Goal: Task Accomplishment & Management: Manage account settings

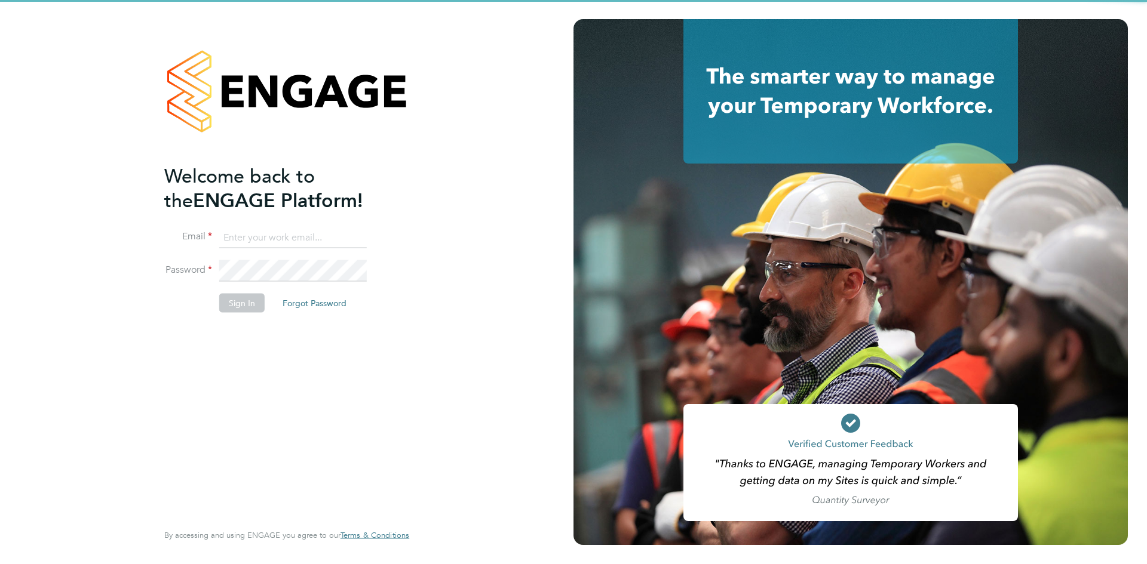
type input "anthony@bluewaterwales.com"
click at [245, 311] on button "Sign In" at bounding box center [241, 302] width 45 height 19
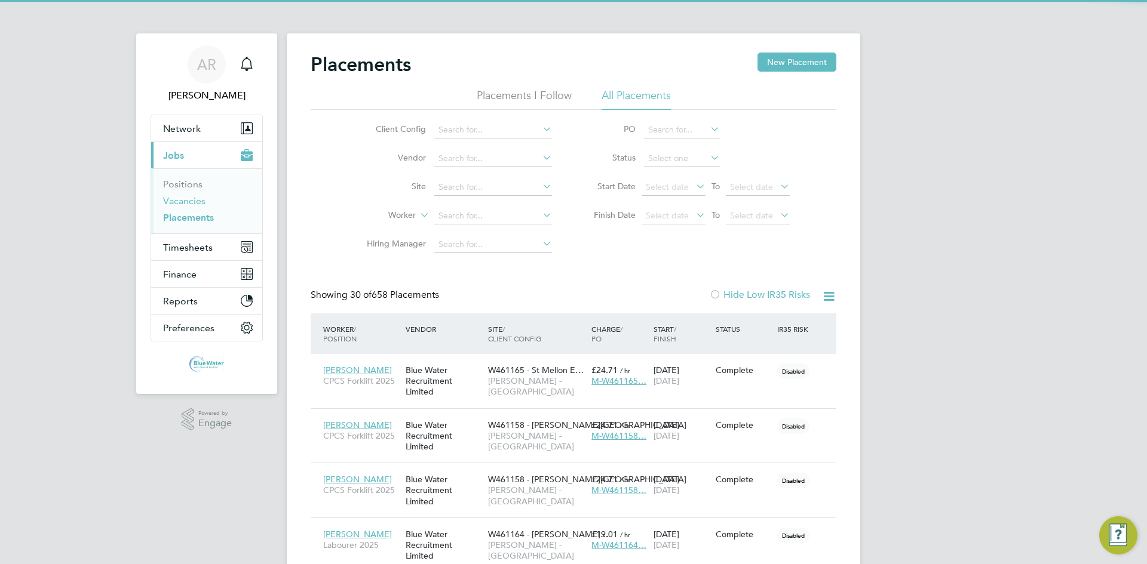
click at [192, 203] on link "Vacancies" at bounding box center [184, 200] width 42 height 11
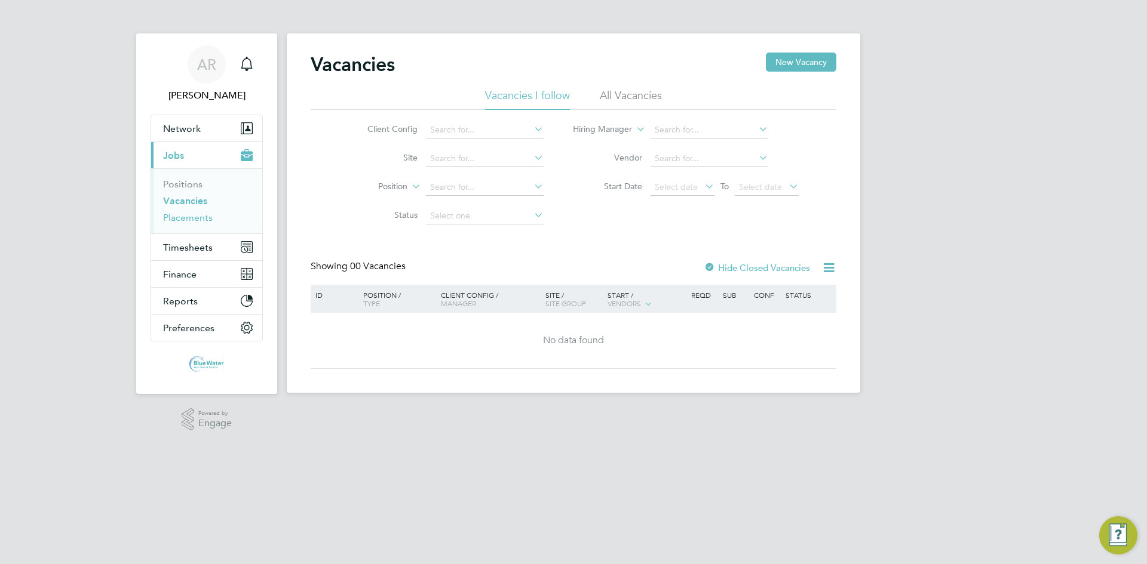
click at [195, 221] on link "Placements" at bounding box center [188, 217] width 50 height 11
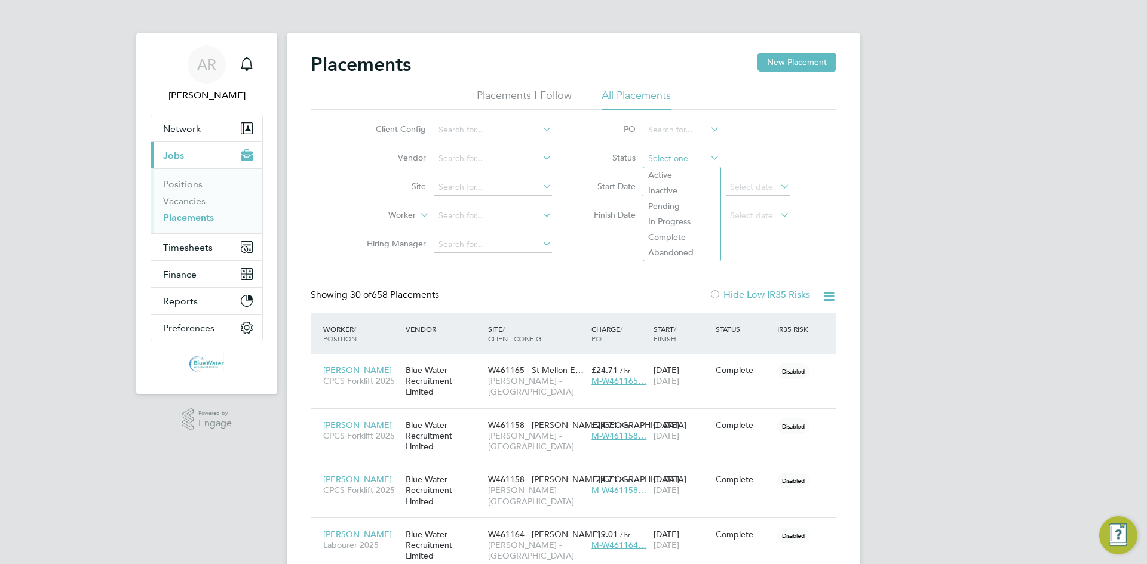
click at [673, 160] on input at bounding box center [682, 159] width 76 height 17
click at [674, 173] on li "Active" at bounding box center [681, 175] width 77 height 16
type input "Active"
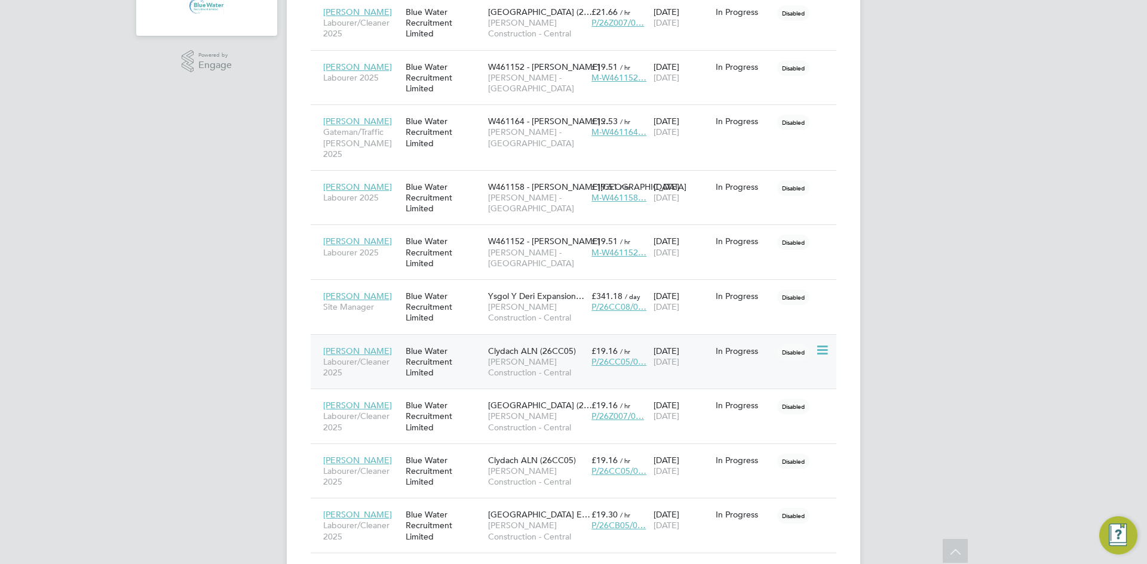
click at [452, 350] on div "Blue Water Recruitment Limited" at bounding box center [444, 362] width 82 height 45
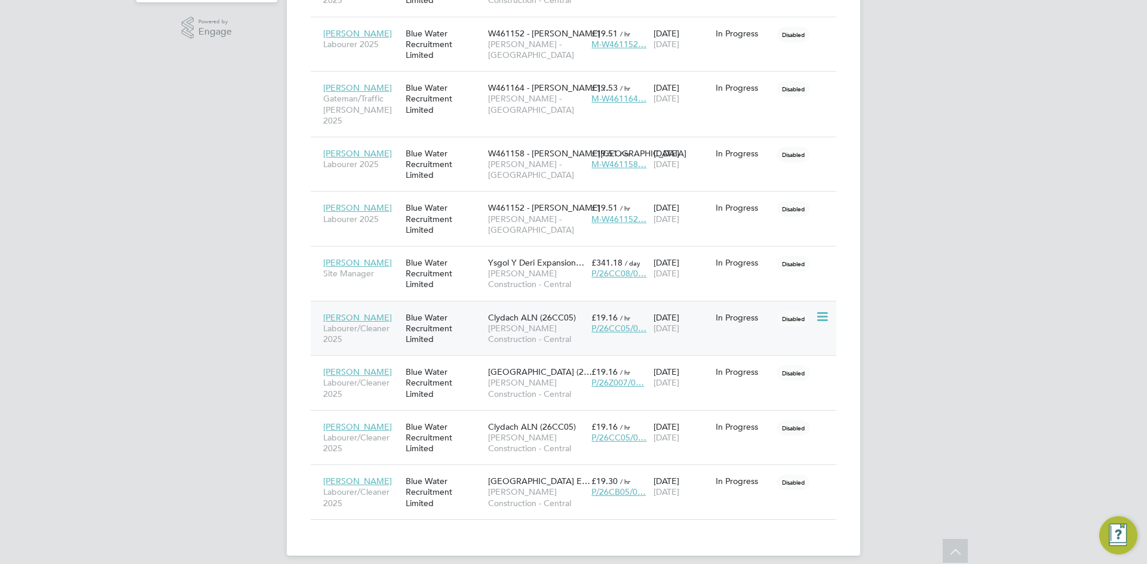
click at [391, 323] on span "Labourer/Cleaner 2025" at bounding box center [361, 334] width 76 height 22
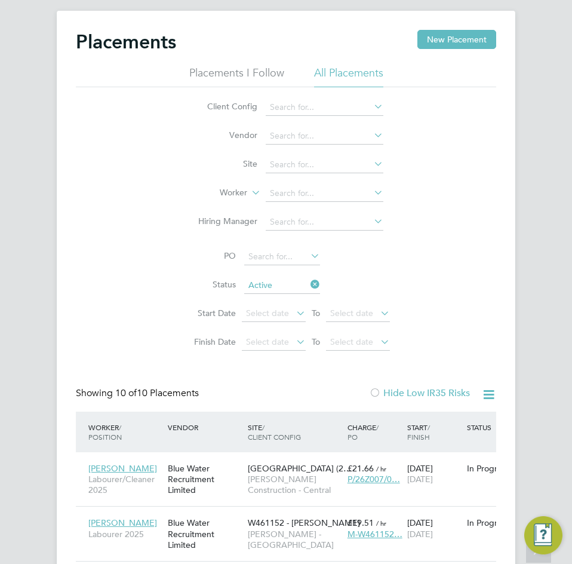
scroll to position [35, 81]
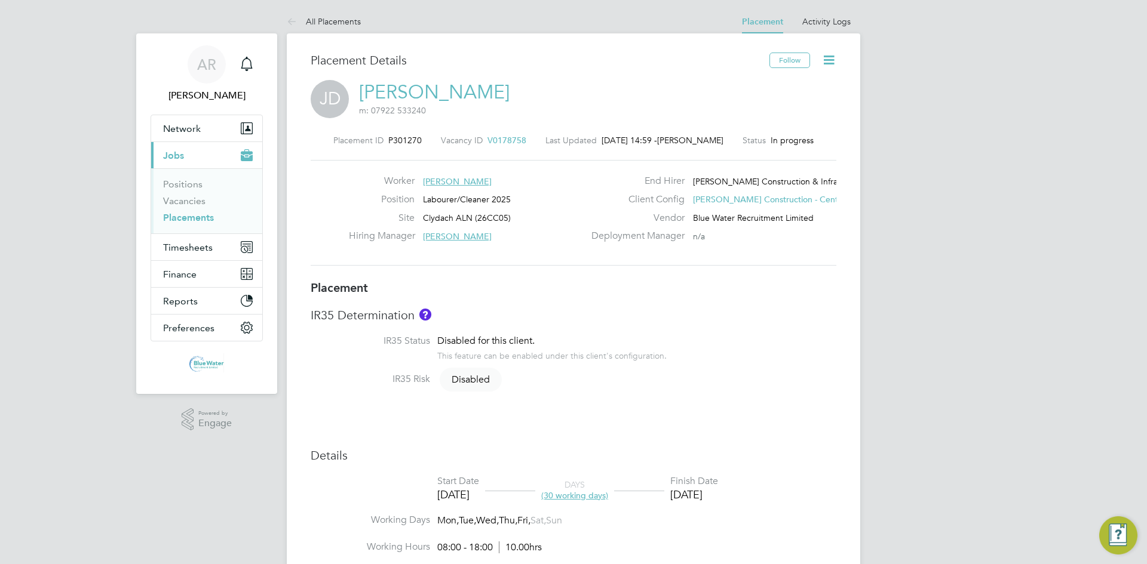
click at [831, 62] on icon at bounding box center [828, 60] width 15 height 15
click at [792, 84] on li "Edit Placement e" at bounding box center [790, 88] width 88 height 17
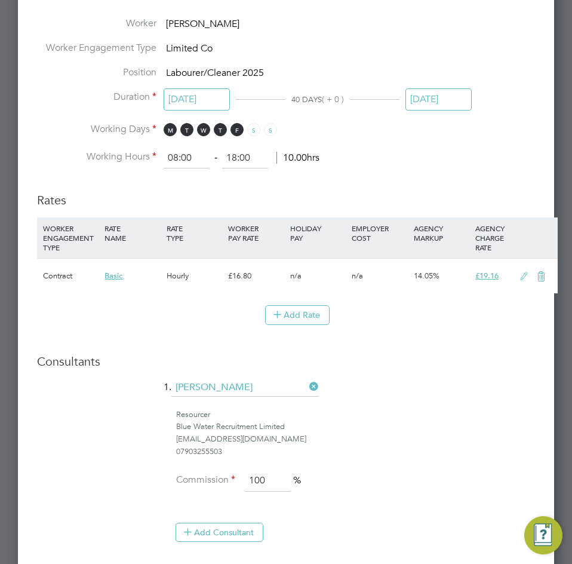
scroll to position [1015, 0]
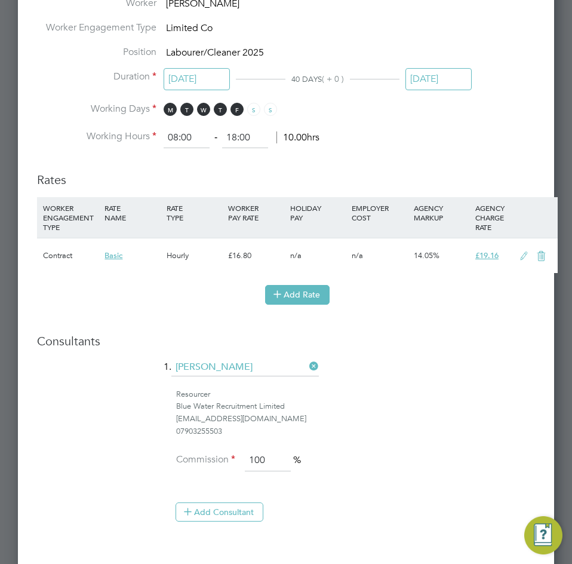
click at [297, 294] on button "Add Rate" at bounding box center [297, 294] width 65 height 19
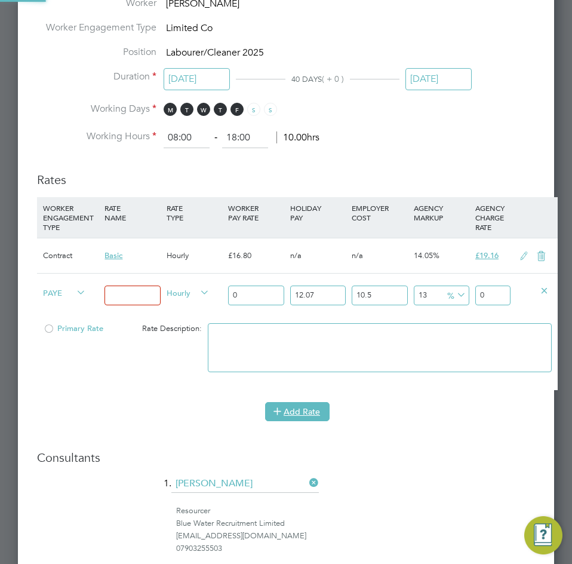
scroll to position [1439, 537]
click at [44, 286] on span "PAYE" at bounding box center [64, 292] width 43 height 13
click at [59, 299] on div "PAYE" at bounding box center [71, 294] width 62 height 41
click at [59, 296] on span "PAYE" at bounding box center [64, 292] width 43 height 13
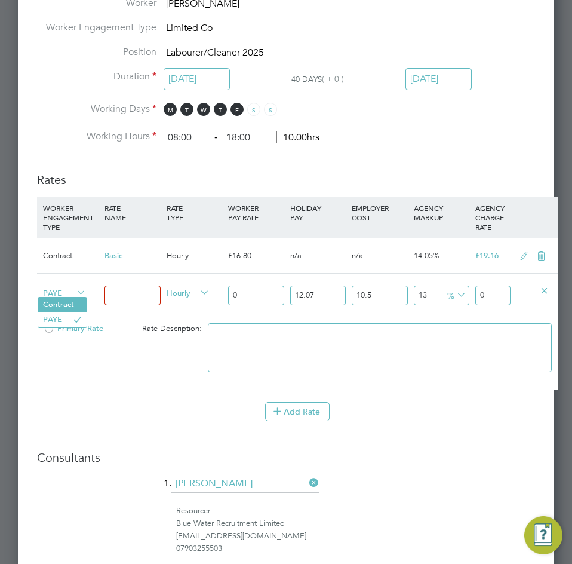
click at [60, 305] on li "Contract" at bounding box center [62, 304] width 48 height 15
type input "0"
click at [125, 298] on input at bounding box center [133, 296] width 56 height 20
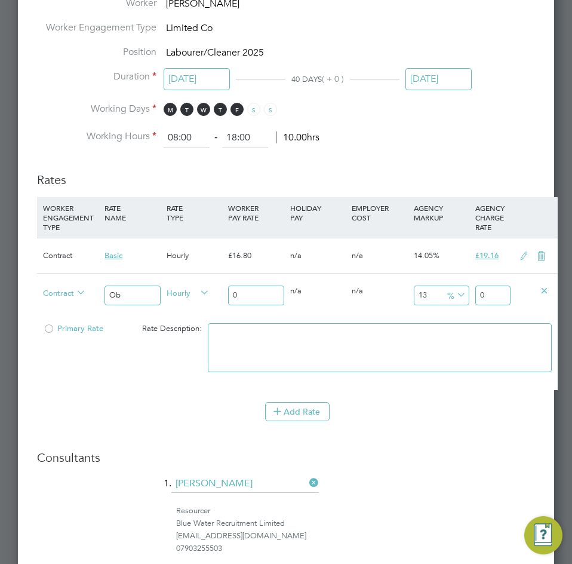
type input "O"
type input "v"
type input "Overtime"
drag, startPoint x: 274, startPoint y: 291, endPoint x: 232, endPoint y: 288, distance: 41.4
click at [232, 288] on input "0" at bounding box center [256, 296] width 56 height 20
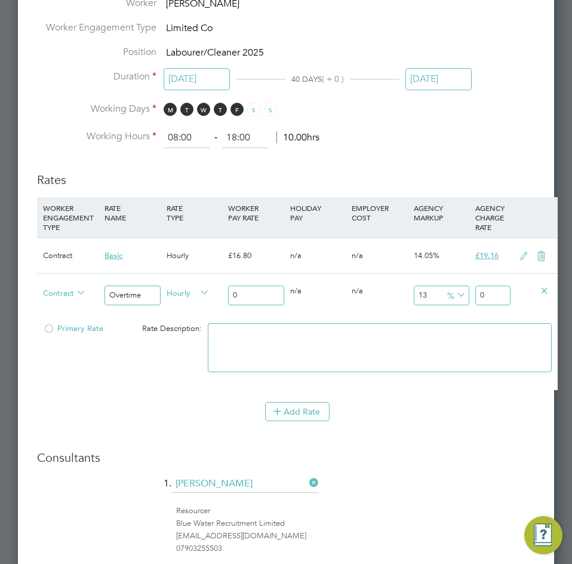
type input "2"
type input "2.26"
type input "27"
type input "30.51"
type input "27.3"
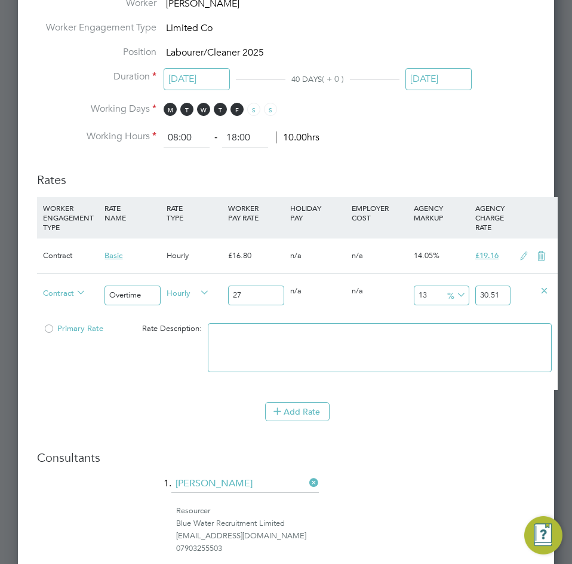
type input "30.849"
type input "27.33"
type input "30.8829"
type input "27.33"
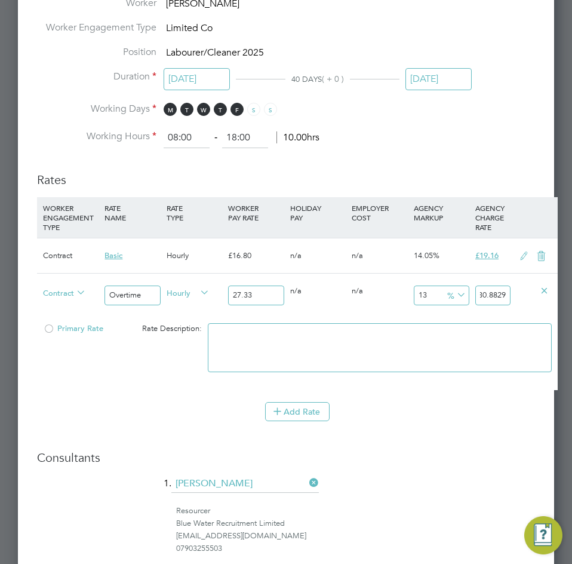
drag, startPoint x: 479, startPoint y: 295, endPoint x: 543, endPoint y: 291, distance: 64.0
click at [543, 291] on div "Contract Overtime Hourly 27.33 0 n/a 0 n/a 13 3.5529 % 30.8829" at bounding box center [297, 295] width 521 height 44
type input "-92.68203439443835"
type input "2"
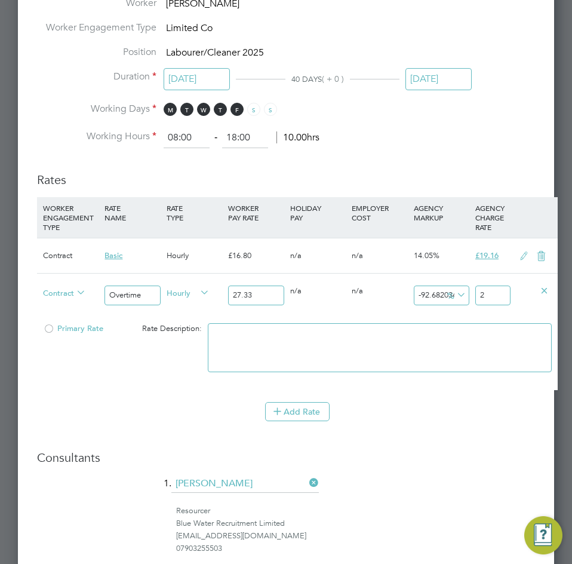
type input "6.110501280643981"
type input "29"
type input "9.403585803146726"
type input "29.9"
type input "9.51335528723015"
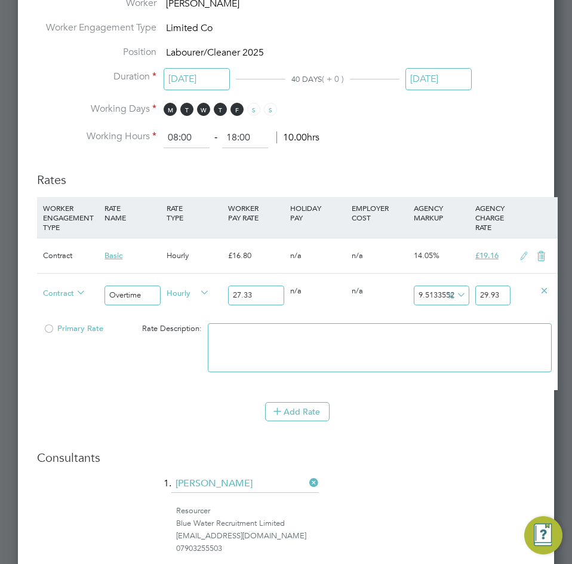
type input "29.93"
click at [340, 302] on div "0 n/a" at bounding box center [318, 291] width 62 height 35
drag, startPoint x: 263, startPoint y: 290, endPoint x: 170, endPoint y: 299, distance: 93.0
click at [170, 299] on div "Contract Overtime Hourly 27.33 0 n/a 0 n/a 9.51335528723015 2.6 % 29.93" at bounding box center [297, 295] width 521 height 44
type input "2"
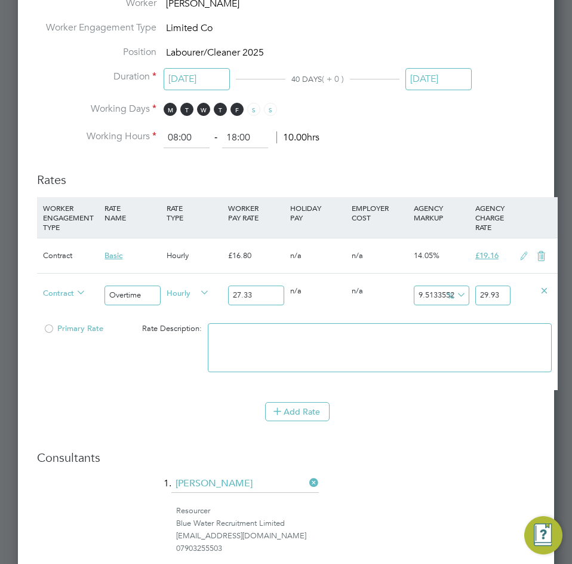
type input "2.190267105744603"
type input "24"
type input "26.283205268935237"
type input "24.8"
type input "27.159312111233078"
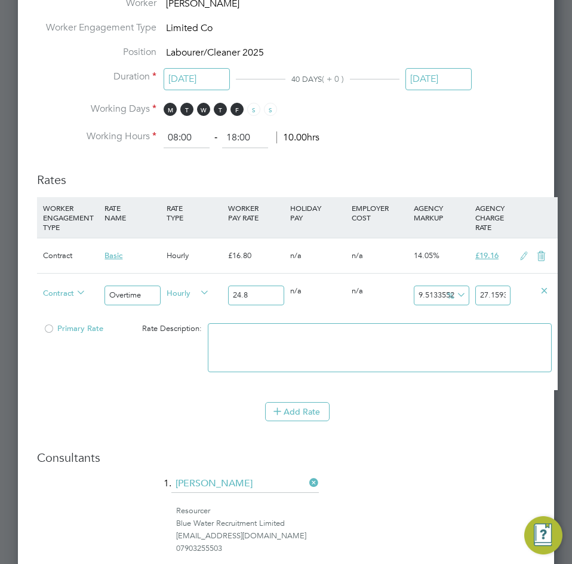
type input "24.84"
type input "27.203117453347968"
type input "24.84"
drag, startPoint x: 477, startPoint y: 291, endPoint x: 602, endPoint y: 290, distance: 124.9
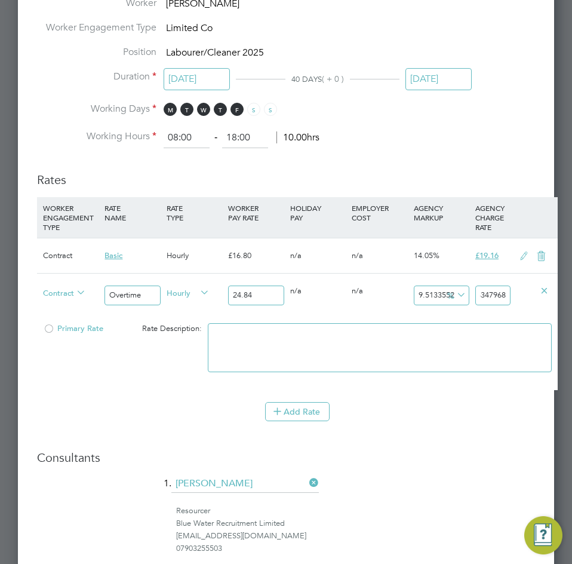
type input "-91.94847020933977"
type input "2"
type input "8.695652173913043"
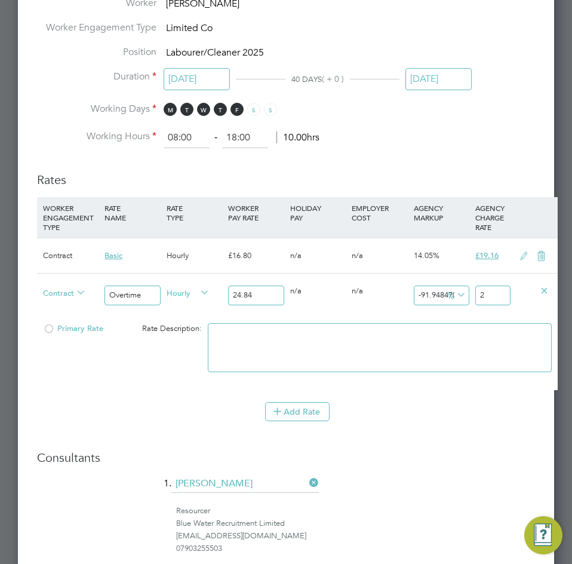
type input "27"
type input "10.305958132045088"
type input "27.4"
type input "10.466988727858293"
type input "27.44"
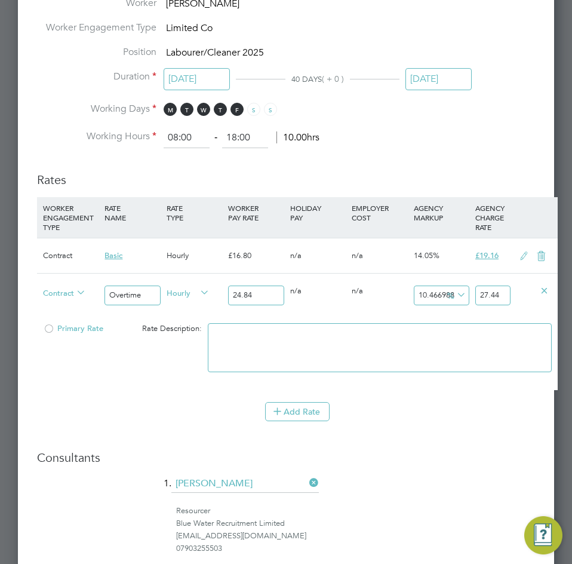
click at [375, 309] on div "Contract Overtime Hourly 24.84 0 n/a 0 n/a 10.466988727858293 2.6 % 27.44" at bounding box center [297, 295] width 521 height 44
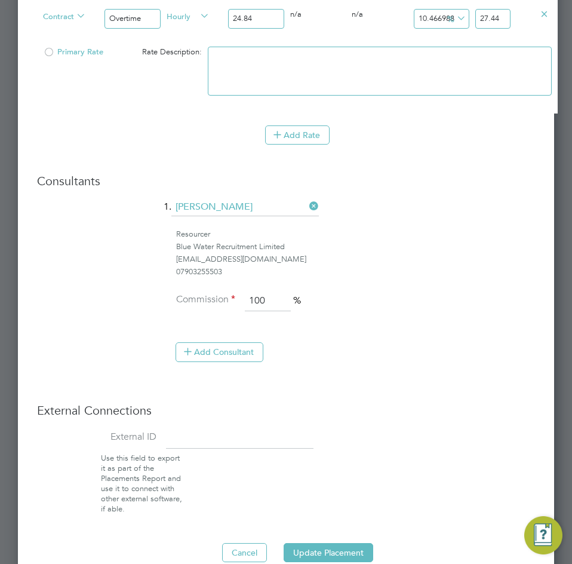
scroll to position [1313, 0]
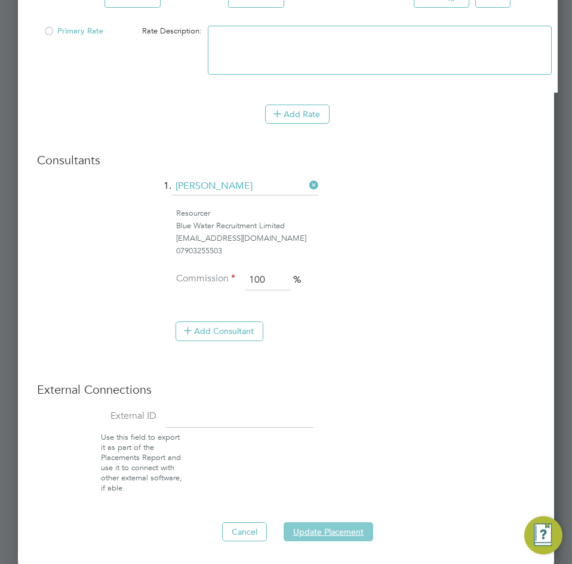
click at [329, 525] on button "Update Placement" at bounding box center [329, 531] width 90 height 19
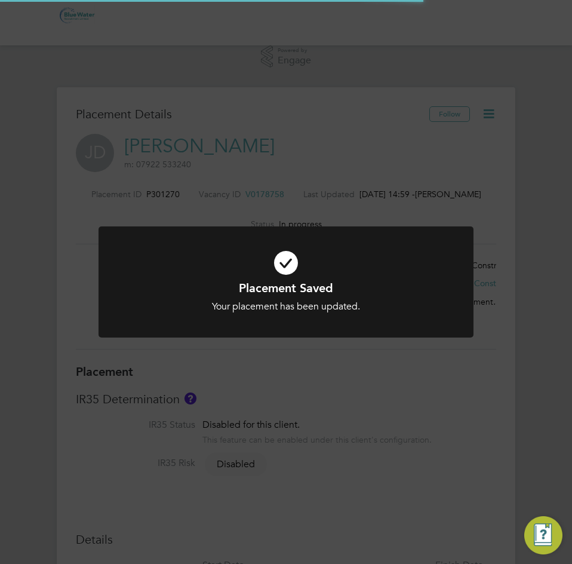
scroll to position [35, 67]
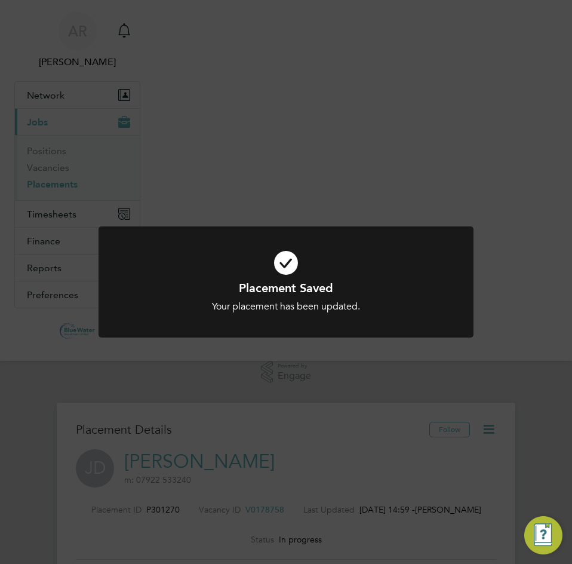
click at [369, 267] on icon at bounding box center [286, 263] width 311 height 47
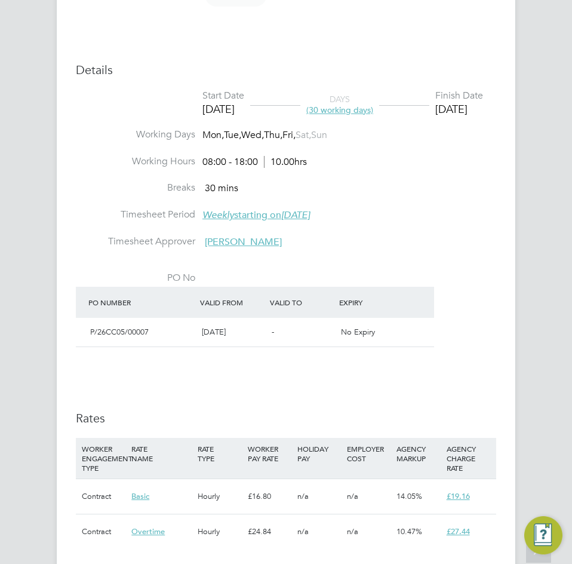
scroll to position [1075, 0]
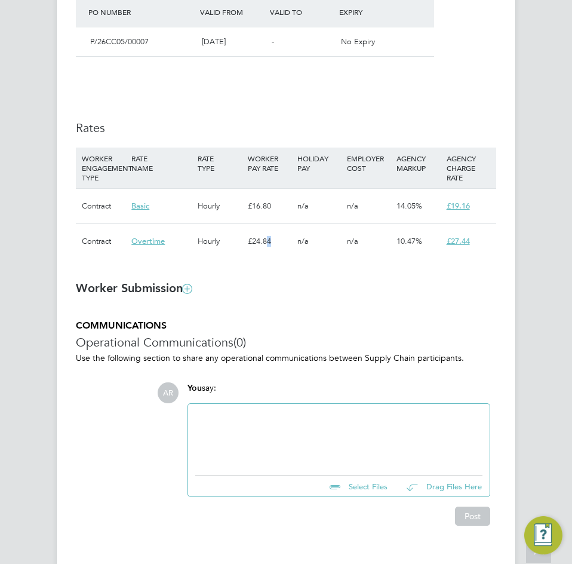
drag, startPoint x: 267, startPoint y: 255, endPoint x: 296, endPoint y: 256, distance: 28.7
click at [296, 256] on div "Contract Overtime Hourly £24.84 n/a n/a 10.47% £27.44" at bounding box center [286, 240] width 421 height 35
click at [296, 256] on div "n/a" at bounding box center [319, 241] width 50 height 35
click at [284, 256] on div "£24.84" at bounding box center [270, 241] width 50 height 35
drag, startPoint x: 318, startPoint y: 253, endPoint x: 303, endPoint y: 240, distance: 19.5
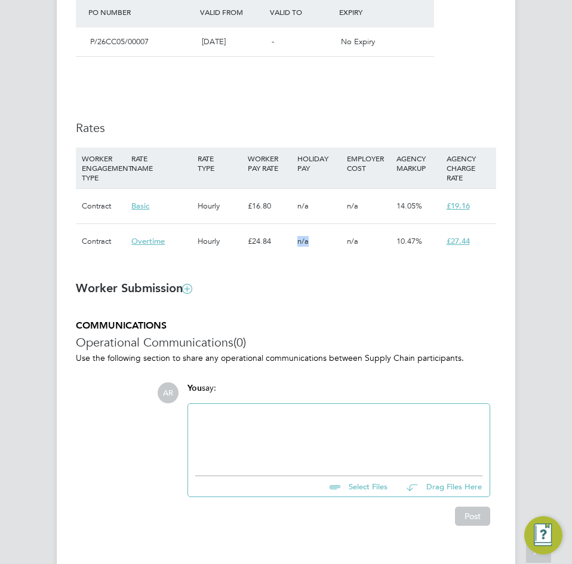
click at [280, 251] on div "Contract Overtime Hourly £24.84 n/a n/a 10.47% £27.44" at bounding box center [286, 240] width 421 height 35
click at [324, 223] on div "n/a" at bounding box center [319, 206] width 50 height 35
click at [324, 238] on div "n/a" at bounding box center [319, 241] width 50 height 35
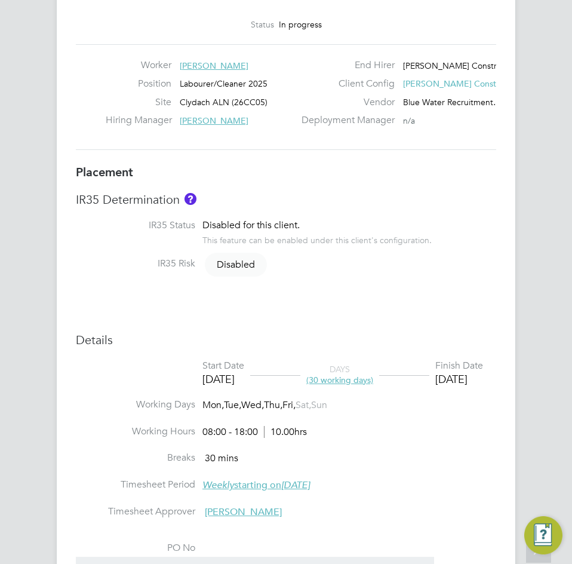
scroll to position [299, 0]
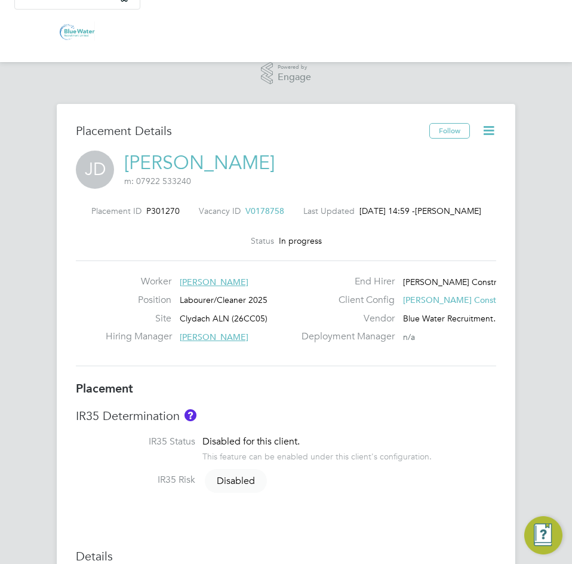
click at [490, 127] on icon at bounding box center [488, 130] width 15 height 15
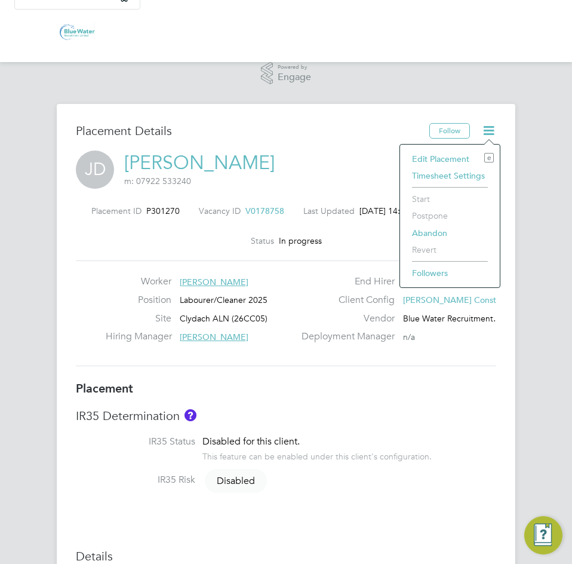
click at [449, 154] on li "Edit Placement e" at bounding box center [450, 159] width 88 height 17
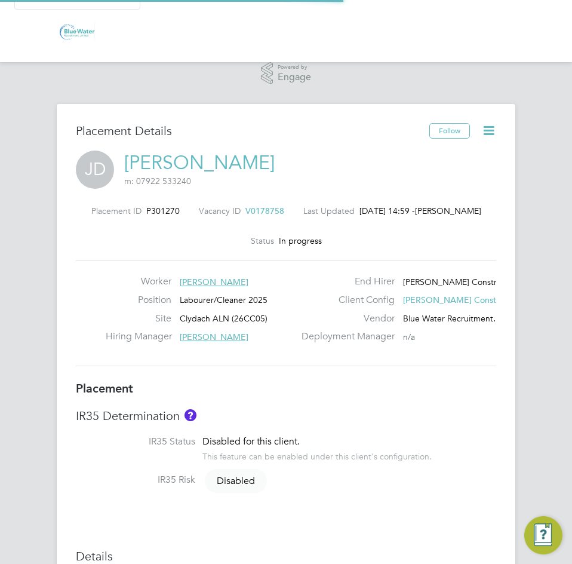
scroll to position [16, 521]
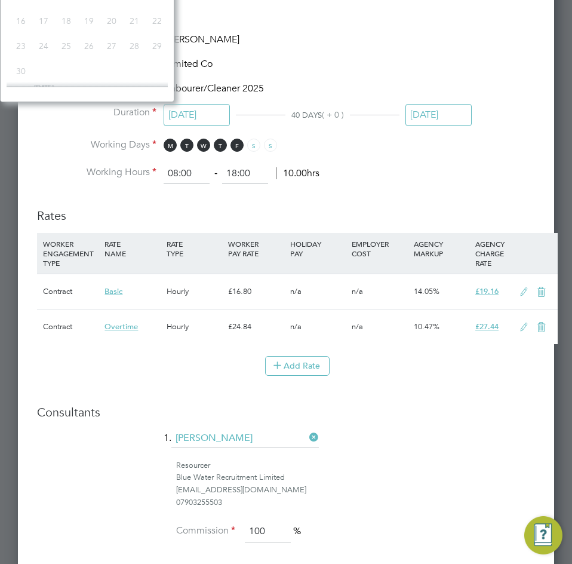
click at [435, 113] on input "[DATE]" at bounding box center [439, 115] width 66 height 22
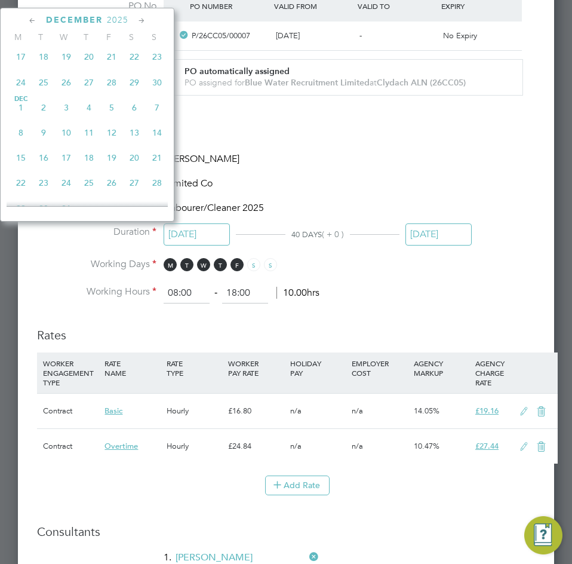
click at [135, 169] on span "20" at bounding box center [134, 157] width 23 height 23
type input "[DATE]"
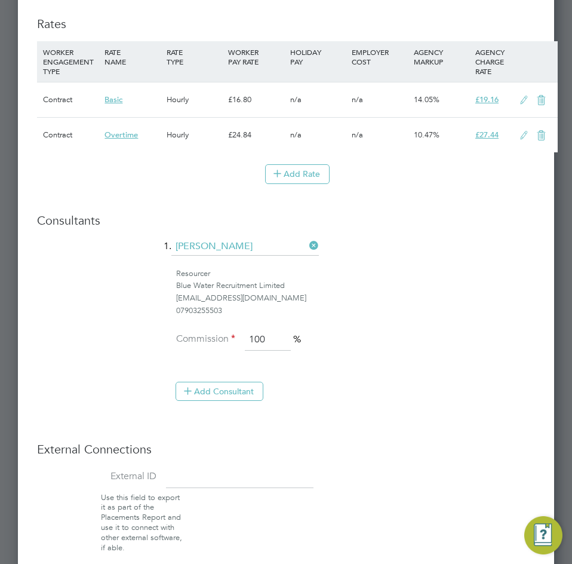
click at [323, 526] on li "Use this field to export it as part of the Placements Report and use it to conn…" at bounding box center [297, 523] width 530 height 60
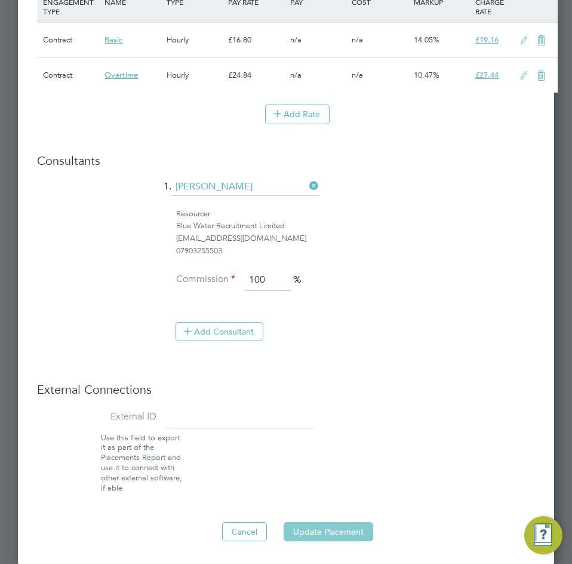
click at [339, 525] on button "Update Placement" at bounding box center [329, 531] width 90 height 19
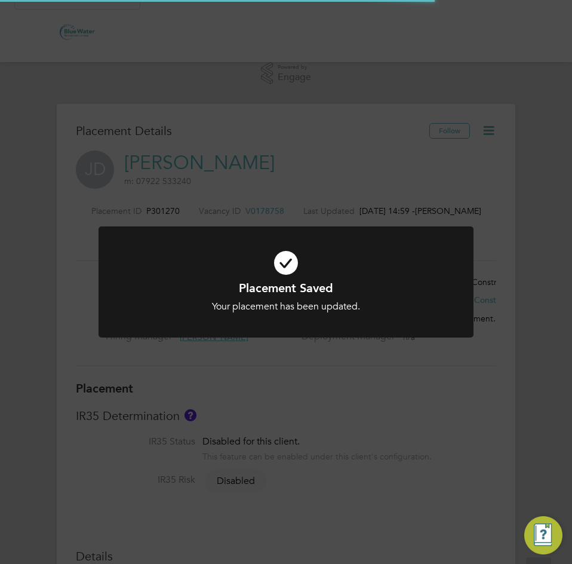
click at [389, 208] on div "Placement Saved Your placement has been updated. Cancel Okay" at bounding box center [286, 282] width 572 height 564
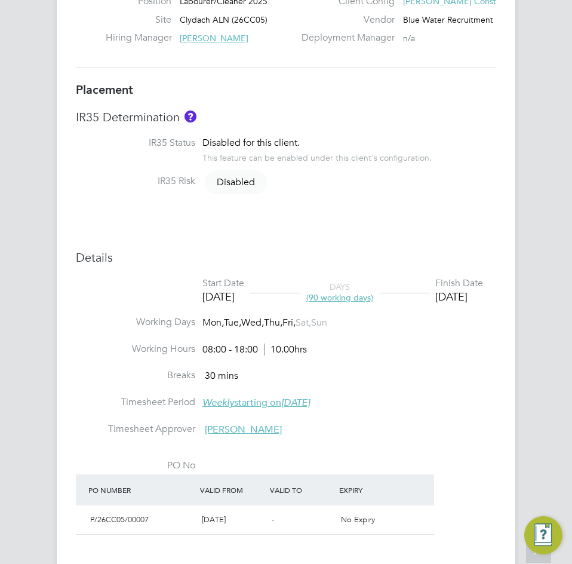
scroll to position [35, 67]
